Goal: Transaction & Acquisition: Obtain resource

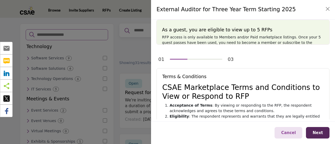
click at [325, 26] on div "As a guest, you are eligible to view up to 5 RFPs RFP access is only available …" at bounding box center [242, 32] width 173 height 25
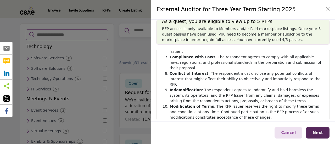
scroll to position [185, 0]
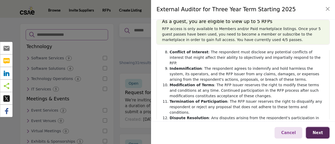
click at [317, 134] on span "Next" at bounding box center [317, 132] width 10 height 5
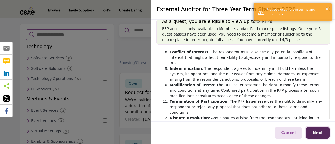
click at [317, 133] on span "Next" at bounding box center [317, 132] width 10 height 5
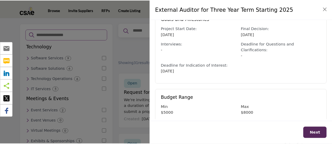
scroll to position [0, 0]
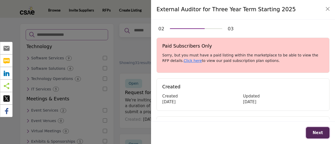
click at [318, 133] on span "Next" at bounding box center [317, 132] width 10 height 5
click at [329, 10] on button "Close" at bounding box center [327, 8] width 7 height 7
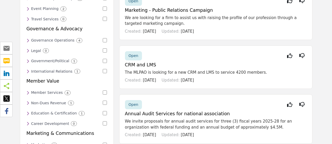
scroll to position [168, 0]
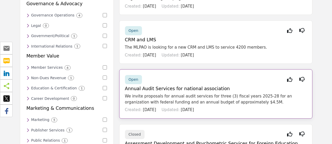
click at [193, 100] on p "We invite proposals for annual audit services for three (3) fiscal years 2025-2…" at bounding box center [216, 99] width 182 height 12
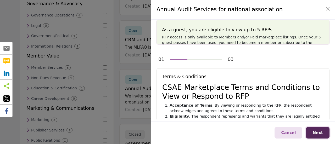
click at [313, 130] on button "Next" at bounding box center [318, 133] width 24 height 12
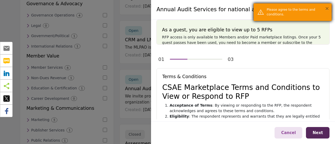
click at [325, 8] on button "×" at bounding box center [326, 8] width 4 height 5
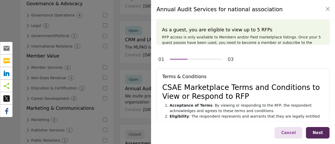
click at [122, 45] on div at bounding box center [167, 72] width 335 height 144
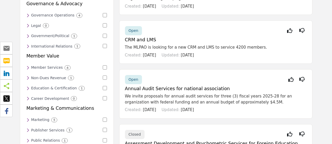
scroll to position [0, 0]
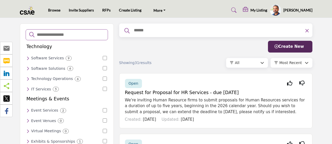
click at [303, 12] on h5 "[PERSON_NAME]" at bounding box center [297, 10] width 29 height 5
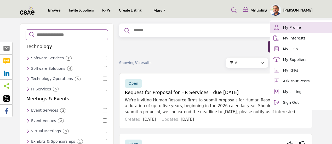
click at [293, 25] on span "My Profile" at bounding box center [292, 27] width 18 height 5
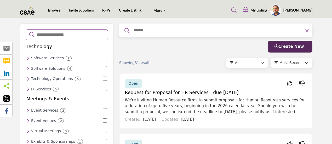
click at [290, 9] on h5 "[PERSON_NAME]" at bounding box center [297, 10] width 29 height 5
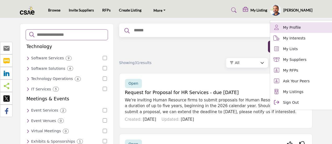
click at [289, 30] on span "My Profile" at bounding box center [292, 27] width 18 height 5
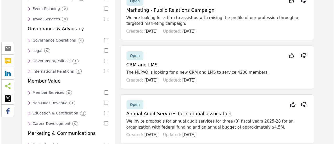
scroll to position [168, 0]
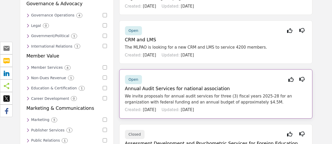
click at [170, 92] on div "Open Interested Not Interested Annual Audit Services for national association W…" at bounding box center [215, 93] width 193 height 49
click at [244, 87] on h5 "Annual Audit Services for national association" at bounding box center [216, 88] width 182 height 5
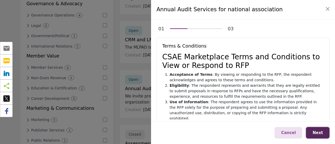
click at [315, 133] on span "Next" at bounding box center [317, 132] width 10 height 5
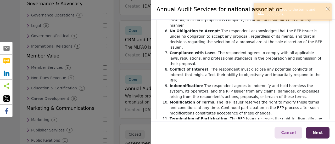
scroll to position [154, 0]
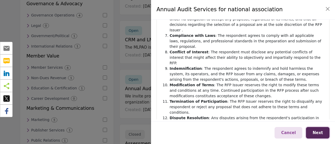
click at [316, 134] on span "Next" at bounding box center [317, 132] width 10 height 5
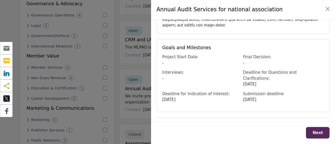
scroll to position [211, 0]
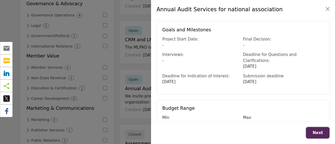
click at [321, 133] on span "Next" at bounding box center [317, 132] width 10 height 5
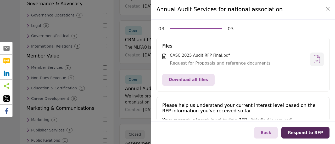
click at [314, 59] on icon at bounding box center [316, 59] width 6 height 0
